Goal: Transaction & Acquisition: Purchase product/service

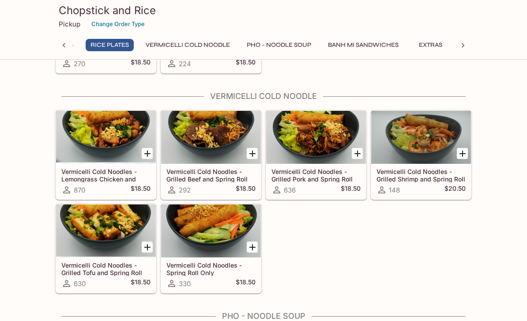
scroll to position [769, 0]
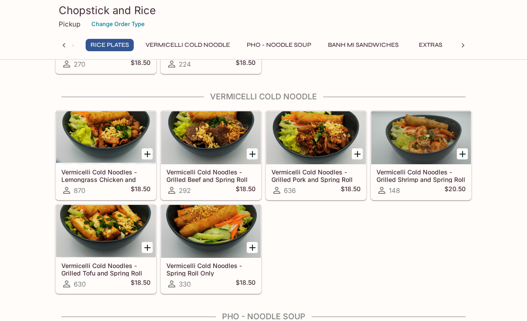
click at [460, 152] on icon "Add Vermicelli Cold Noodles - Grilled Shrimp and Spring Roll" at bounding box center [463, 154] width 11 height 11
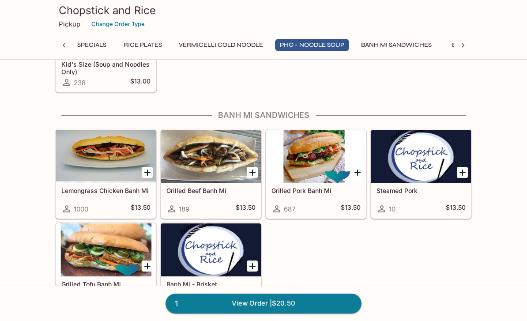
scroll to position [1469, 0]
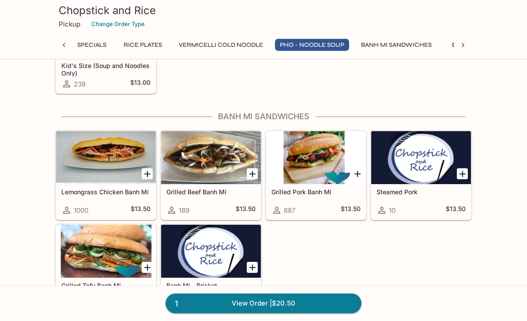
click at [251, 266] on icon "Add Banh Mi - Brisket" at bounding box center [252, 268] width 11 height 11
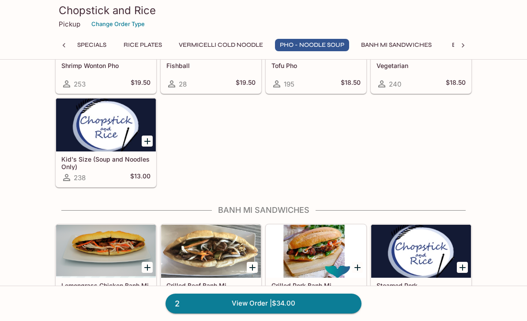
scroll to position [1375, 0]
click at [60, 23] on p "Pickup" at bounding box center [70, 24] width 22 height 8
click at [68, 20] on p "Pickup" at bounding box center [70, 24] width 22 height 8
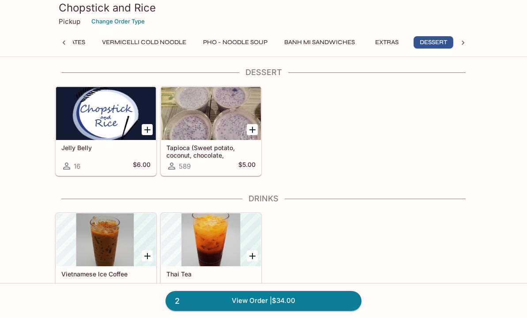
scroll to position [0, 211]
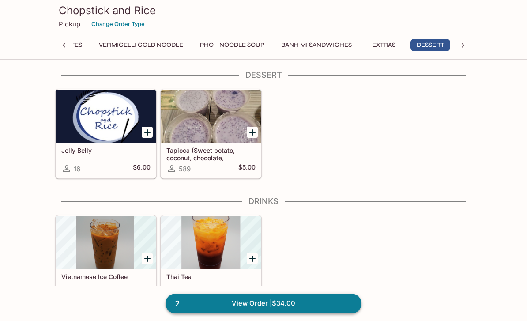
click at [271, 313] on link "2 View Order | $34.00" at bounding box center [264, 303] width 196 height 19
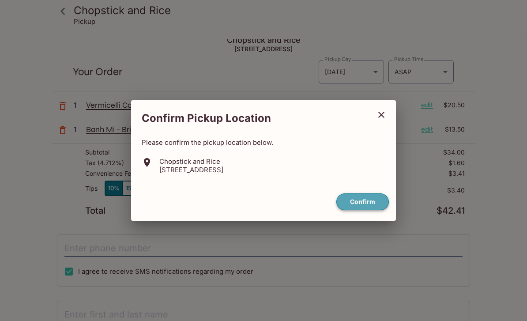
click at [366, 211] on button "Confirm" at bounding box center [363, 201] width 53 height 17
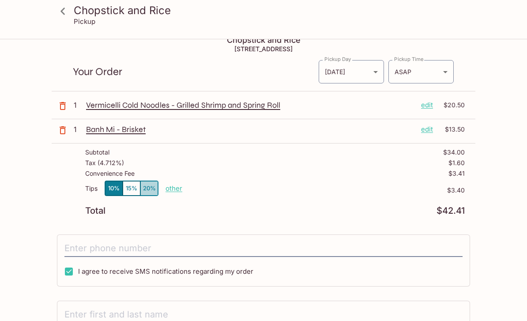
click at [151, 192] on button "20%" at bounding box center [149, 188] width 18 height 15
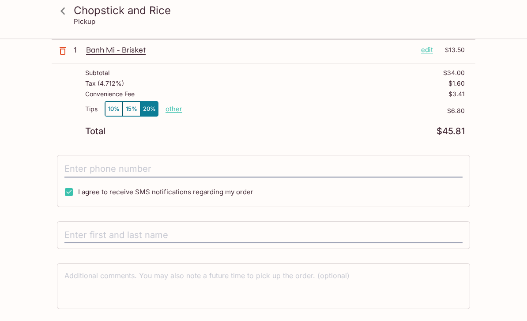
scroll to position [111, 0]
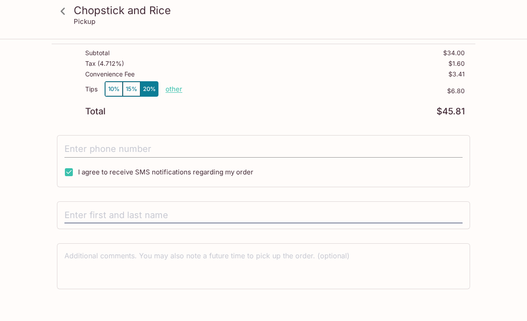
click at [75, 154] on input "tel" at bounding box center [263, 149] width 398 height 17
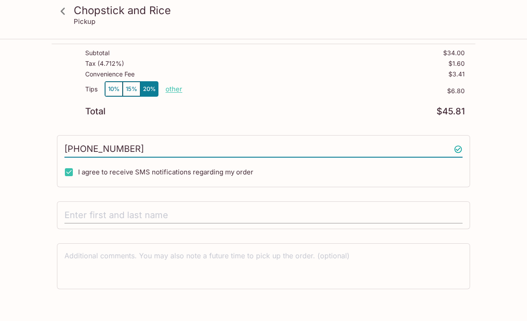
type input "[PHONE_NUMBER]"
click at [76, 217] on input "text" at bounding box center [263, 215] width 398 height 17
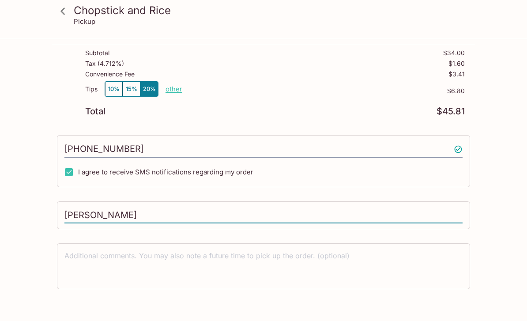
type input "[PERSON_NAME]"
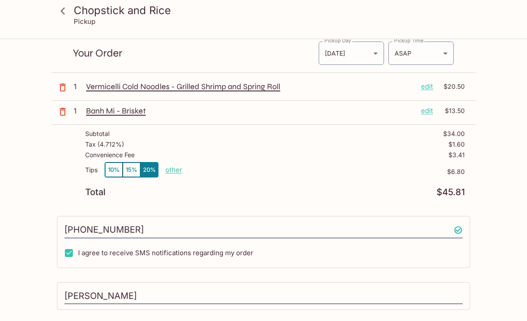
scroll to position [0, 0]
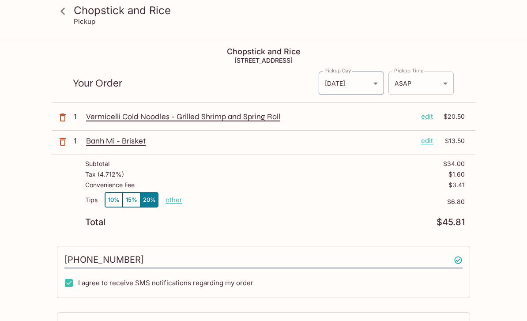
click at [447, 87] on body "Chopstick and Rice Pickup Chopstick and Rice [STREET_ADDRESS] Your Order Pickup…" at bounding box center [263, 200] width 527 height 321
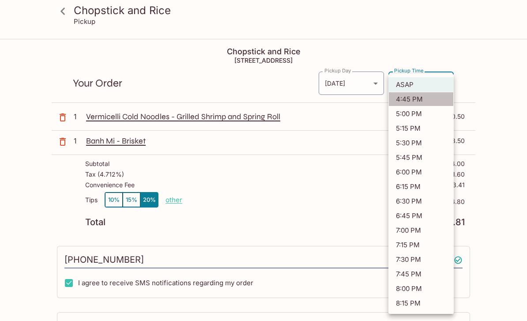
click at [421, 97] on li "4:45 PM" at bounding box center [421, 99] width 65 height 15
type input "[DATE]T02:45:35.000000Z"
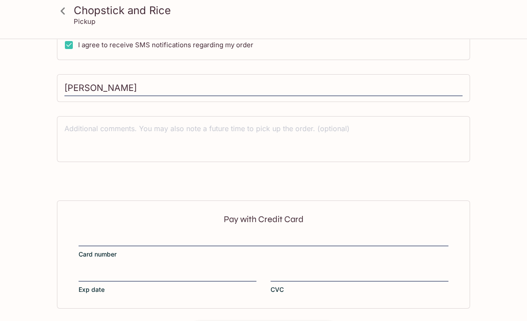
scroll to position [243, 0]
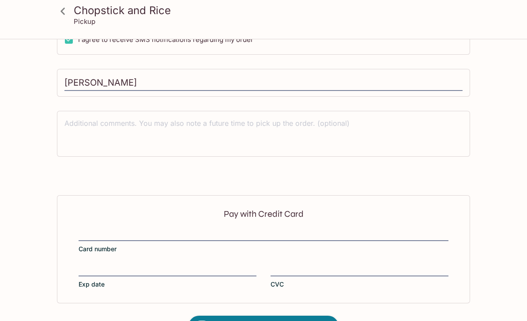
click at [161, 223] on div "Pay with Credit Card Card number Exp date CVC" at bounding box center [263, 249] width 413 height 108
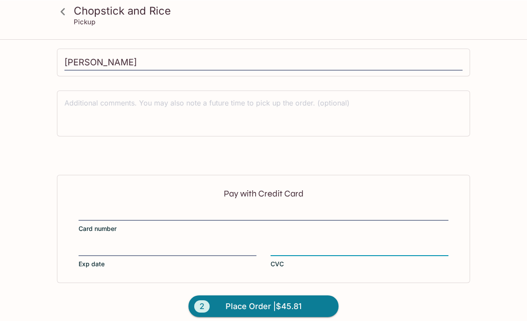
scroll to position [264, 0]
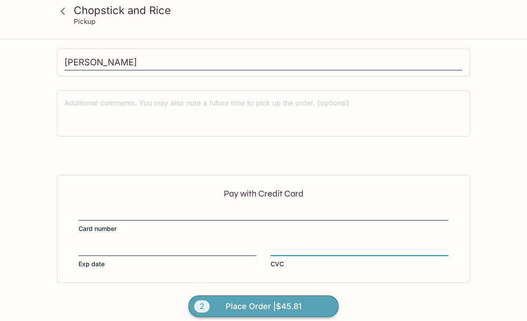
click at [277, 299] on span "Place Order | $45.81" at bounding box center [264, 306] width 76 height 14
